Goal: Task Accomplishment & Management: Use online tool/utility

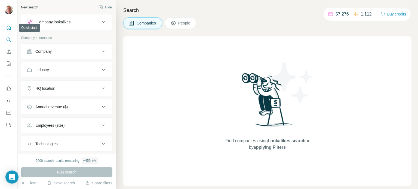
click at [8, 29] on icon "Quick start" at bounding box center [8, 27] width 5 height 5
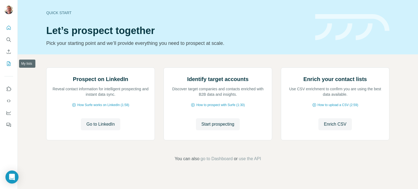
click at [8, 65] on icon "My lists" at bounding box center [8, 63] width 5 height 5
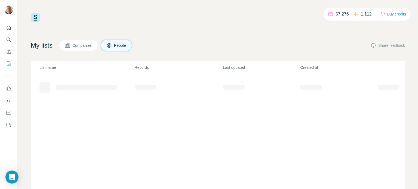
scroll to position [27, 0]
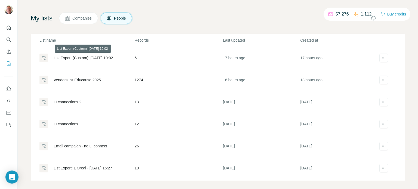
click at [96, 58] on div "List Export (Custom): [DATE] 19:02" at bounding box center [83, 57] width 59 height 5
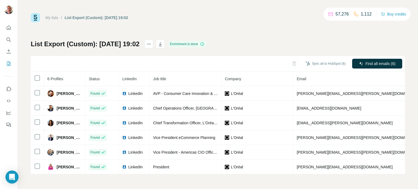
scroll to position [0, 0]
click at [320, 63] on button "Sync all to HubSpot (6)" at bounding box center [326, 64] width 48 height 8
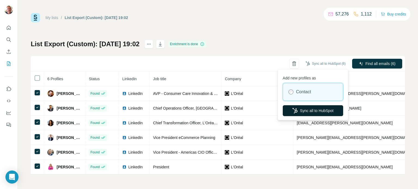
click at [312, 110] on button "Sync all to HubSpot" at bounding box center [313, 110] width 60 height 11
